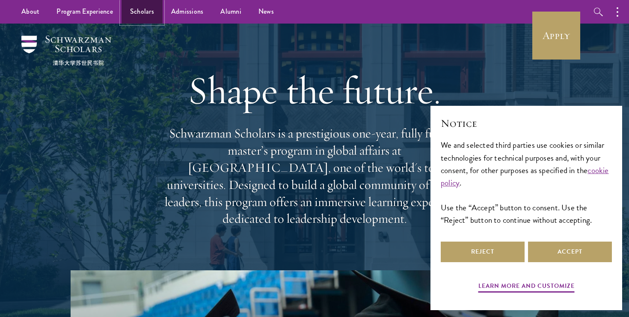
click at [145, 14] on link "Scholars" at bounding box center [142, 12] width 41 height 24
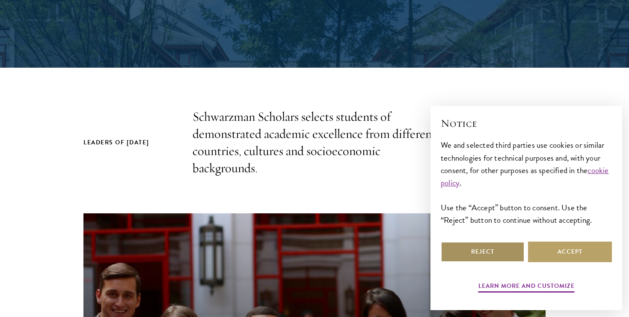
click at [491, 251] on button "Reject" at bounding box center [483, 251] width 84 height 21
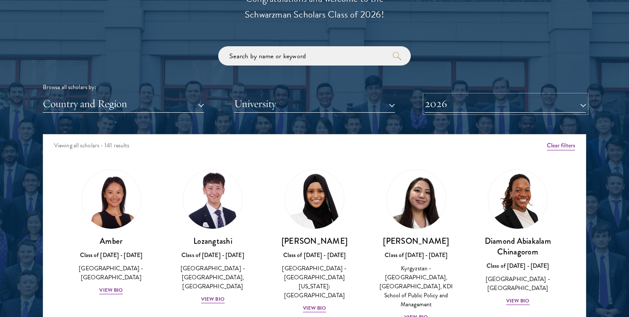
click at [447, 102] on button "2026" at bounding box center [505, 104] width 161 height 18
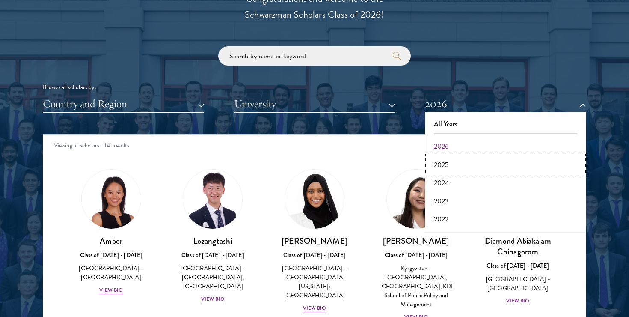
click at [451, 162] on button "2025" at bounding box center [506, 165] width 156 height 18
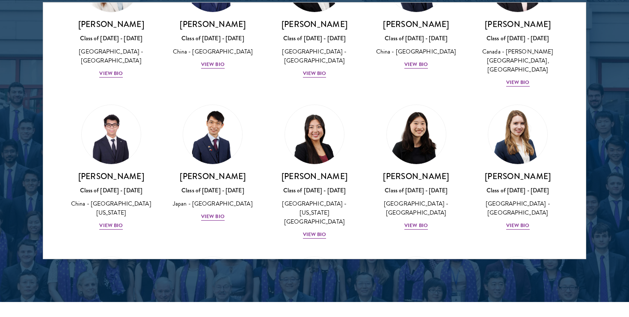
scroll to position [4053, 0]
